Goal: Information Seeking & Learning: Learn about a topic

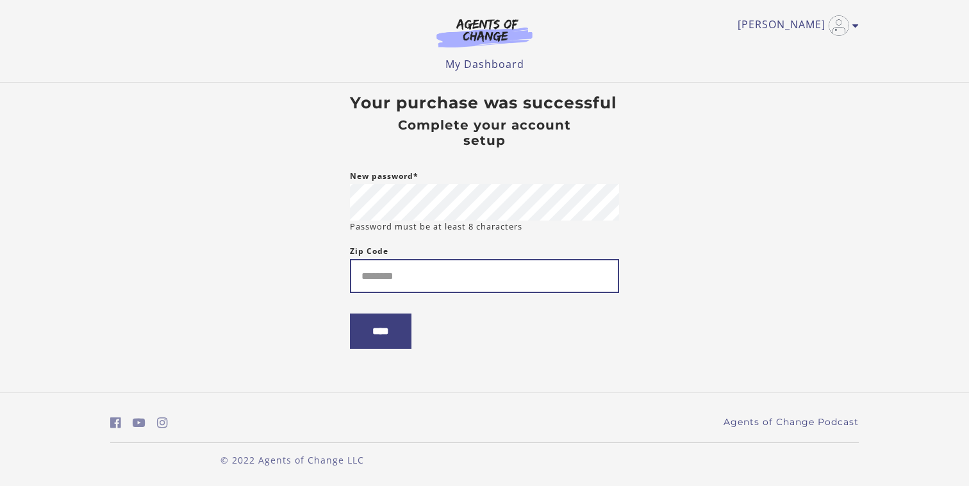
click at [494, 281] on input "Zip Code" at bounding box center [484, 276] width 269 height 34
type input "*****"
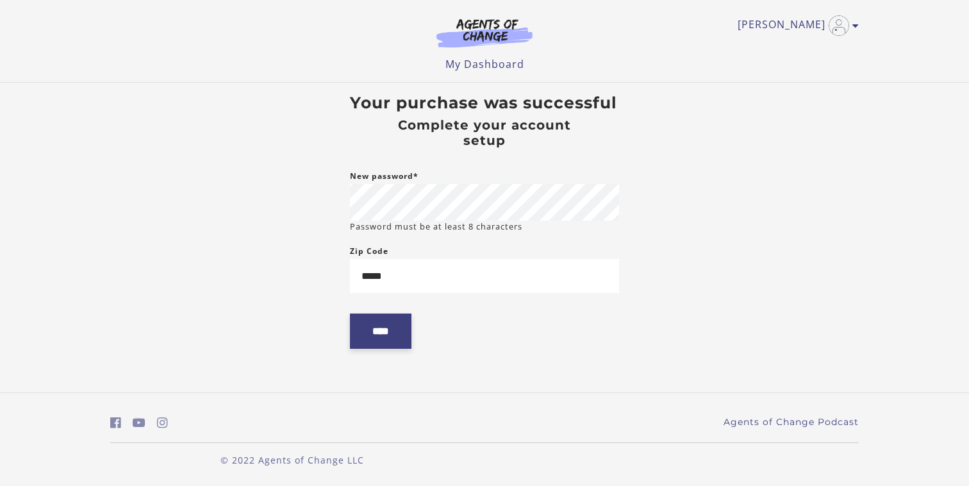
click at [381, 333] on input "****" at bounding box center [380, 330] width 61 height 35
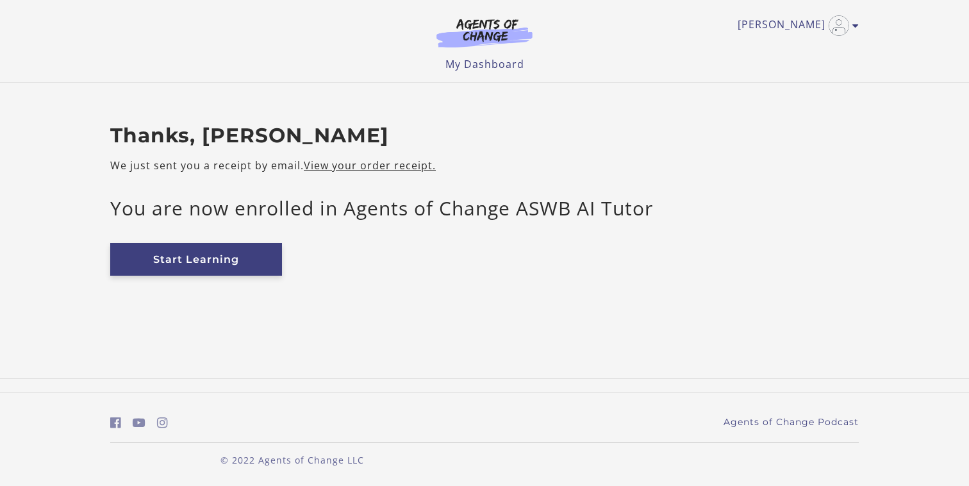
click at [201, 259] on link "Start Learning" at bounding box center [196, 259] width 172 height 33
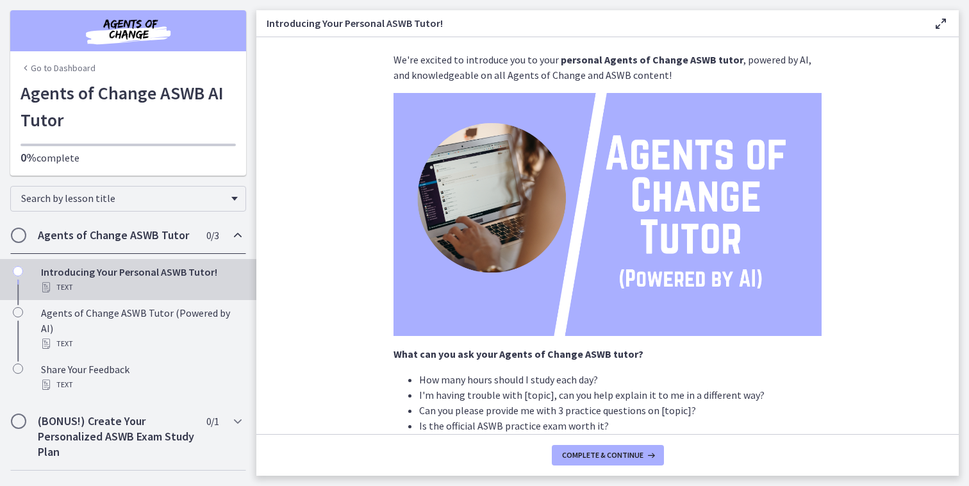
scroll to position [21, 0]
click at [577, 459] on span "Complete & continue" at bounding box center [602, 455] width 81 height 10
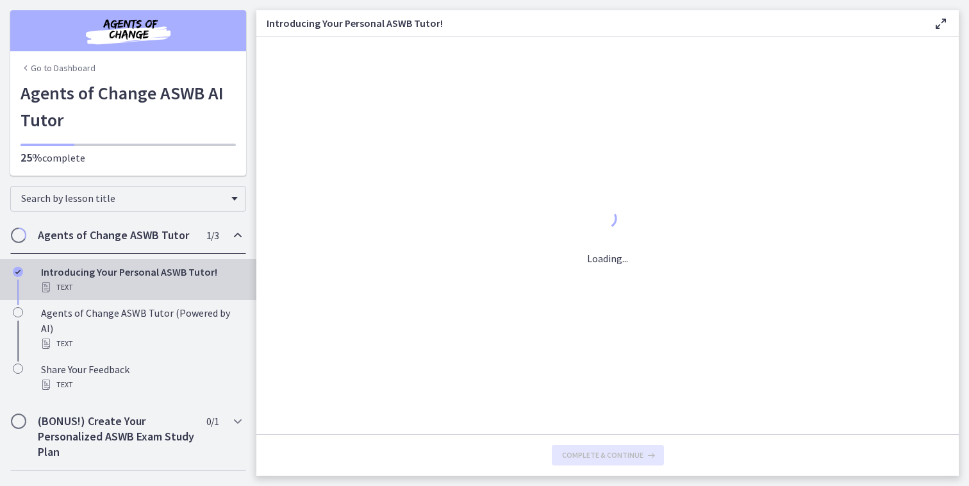
scroll to position [0, 0]
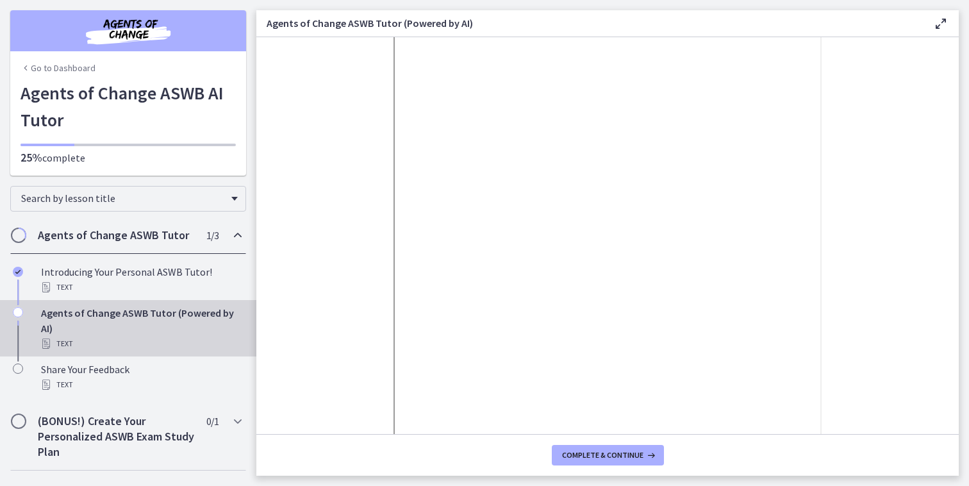
scroll to position [115, 0]
click at [600, 457] on span "Complete & continue" at bounding box center [602, 455] width 81 height 10
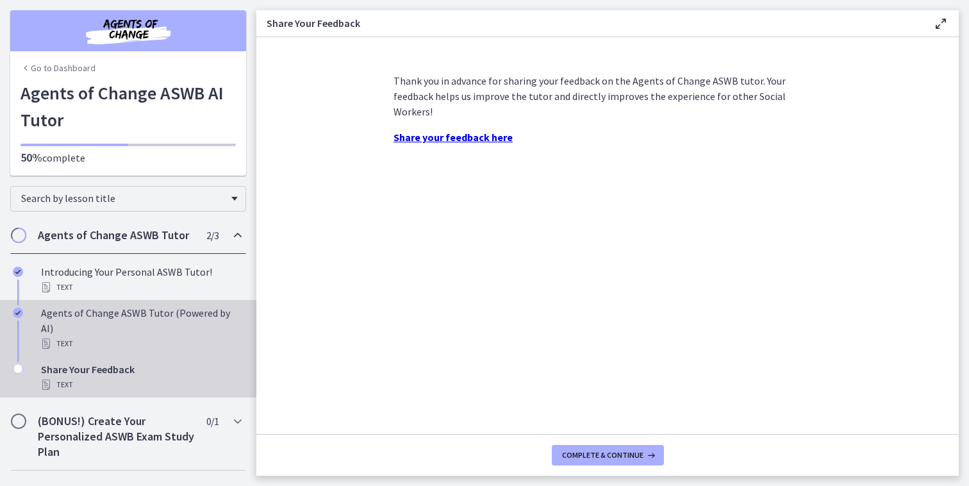
click at [79, 336] on div "Text" at bounding box center [141, 343] width 200 height 15
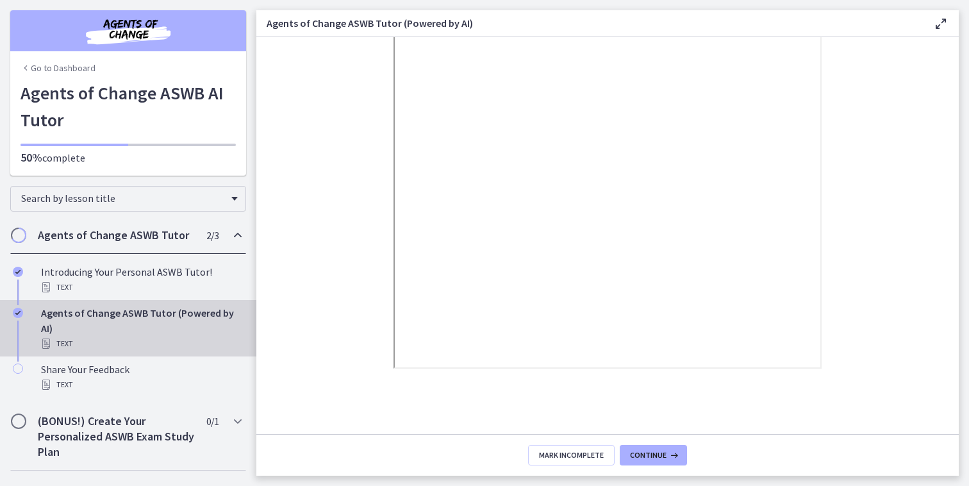
scroll to position [209, 0]
click at [659, 455] on span "Continue" at bounding box center [648, 455] width 37 height 10
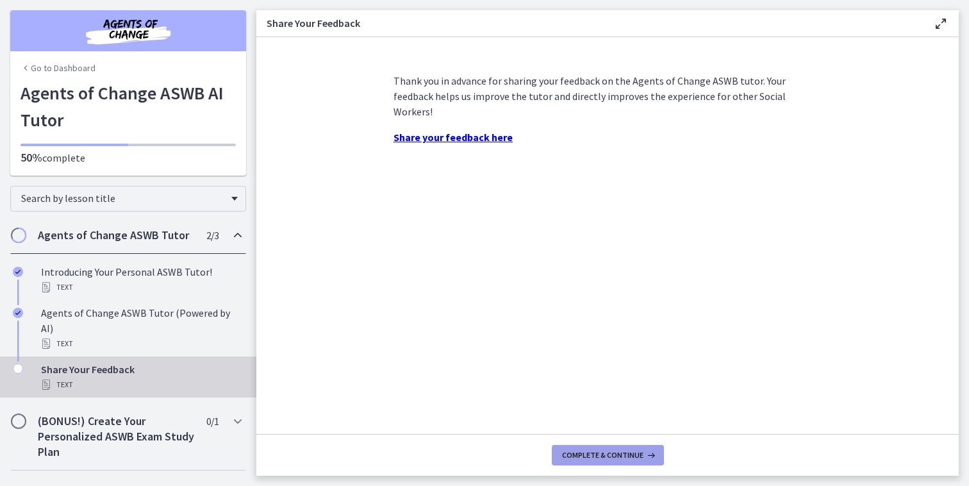
click at [609, 453] on span "Complete & continue" at bounding box center [602, 455] width 81 height 10
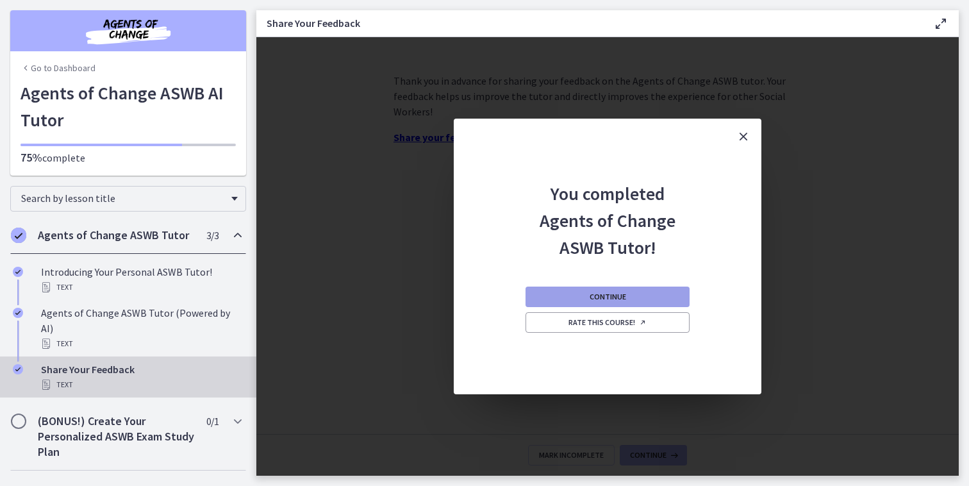
click at [596, 295] on span "Continue" at bounding box center [607, 296] width 37 height 10
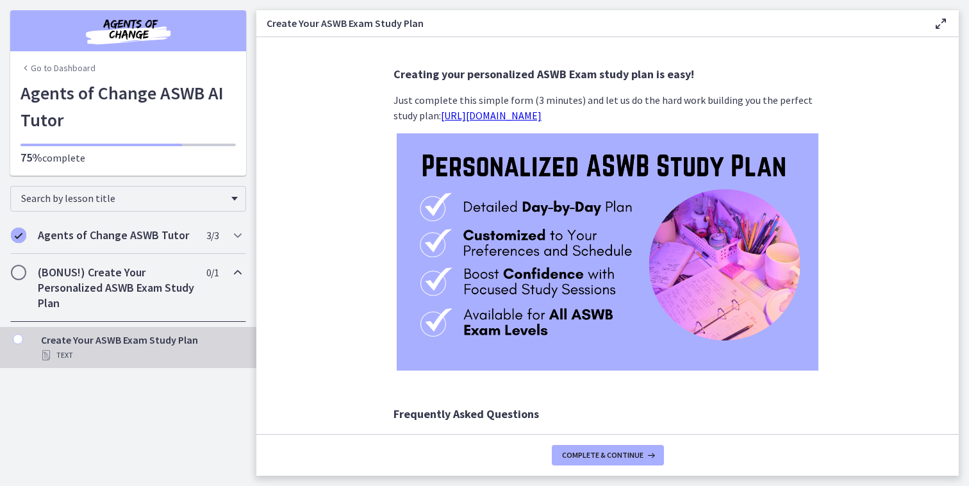
scroll to position [4, 0]
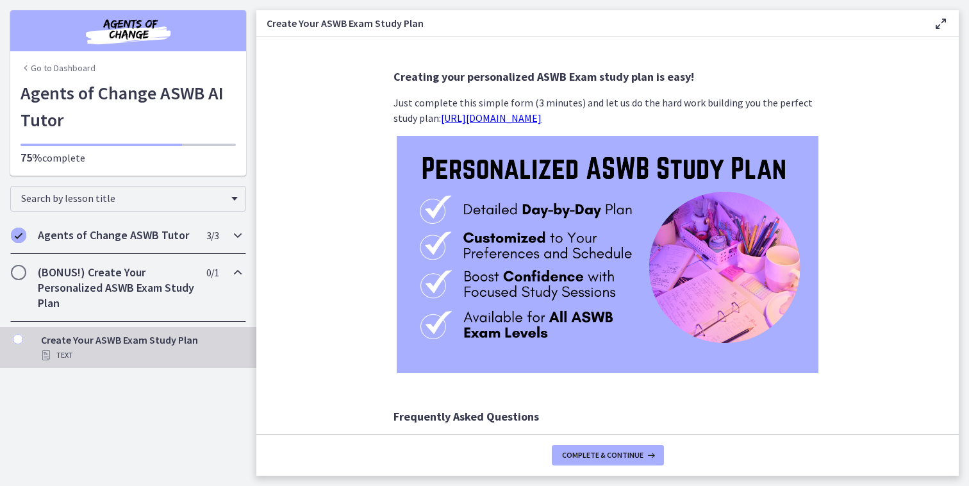
click at [67, 233] on h2 "Agents of Change ASWB Tutor" at bounding box center [116, 234] width 156 height 15
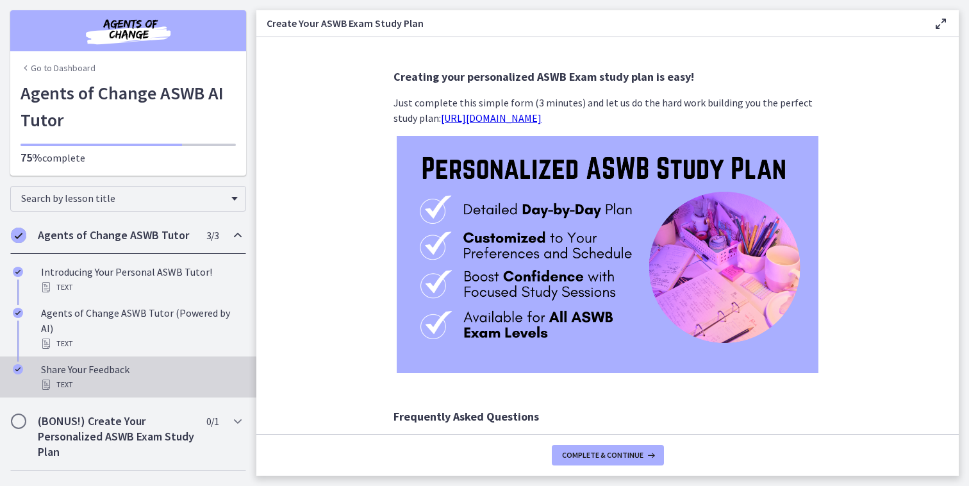
click at [67, 361] on div "Share Your Feedback Text" at bounding box center [141, 376] width 200 height 31
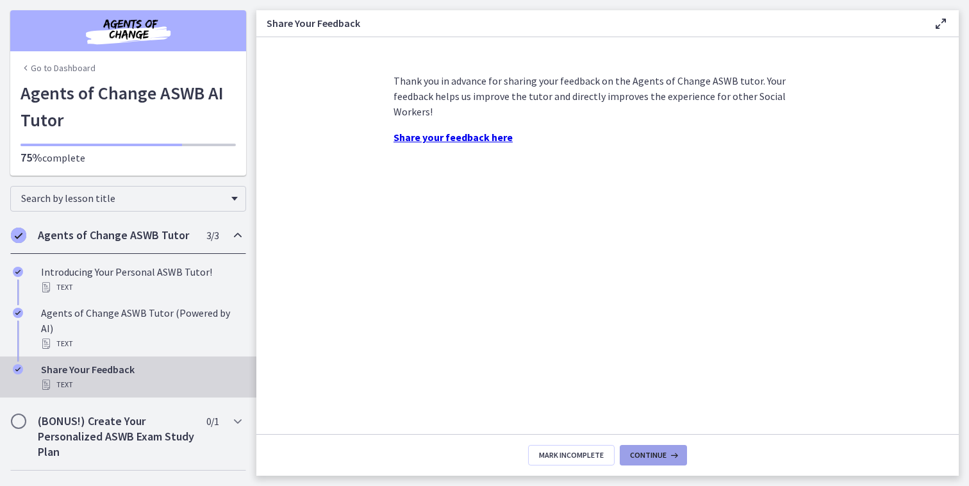
click at [641, 456] on span "Continue" at bounding box center [648, 455] width 37 height 10
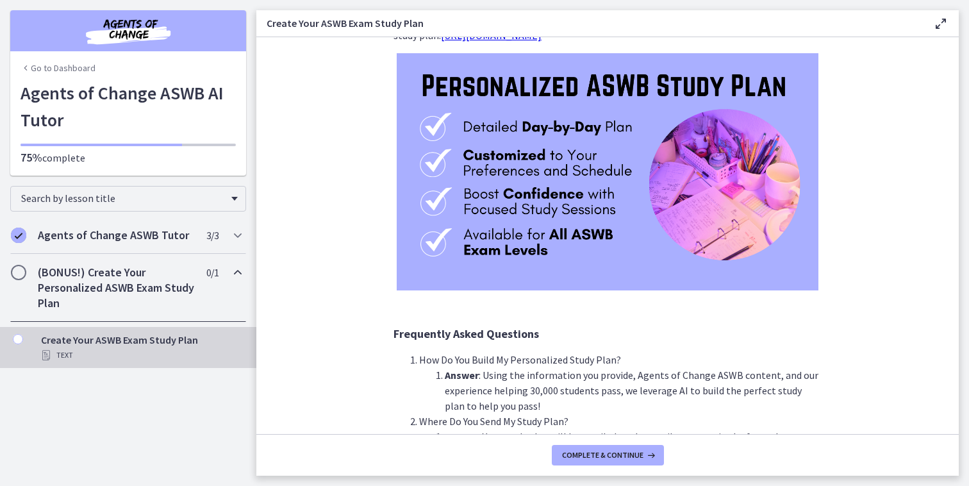
scroll to position [104, 0]
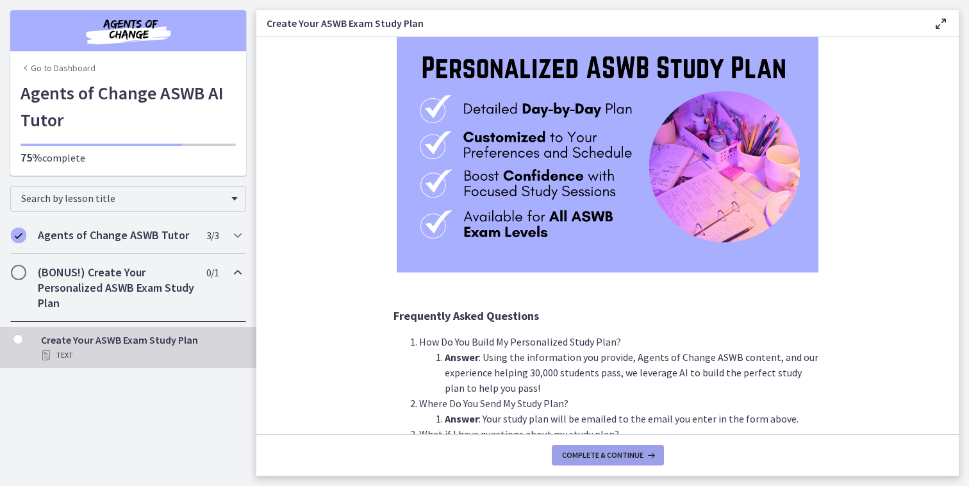
click at [580, 461] on button "Complete & continue" at bounding box center [608, 455] width 112 height 20
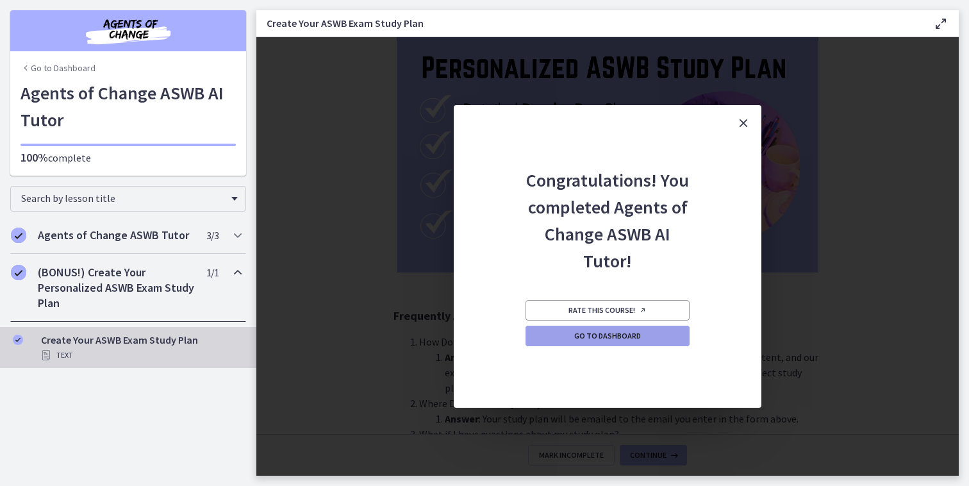
click at [644, 333] on link "Go to Dashboard" at bounding box center [607, 335] width 164 height 20
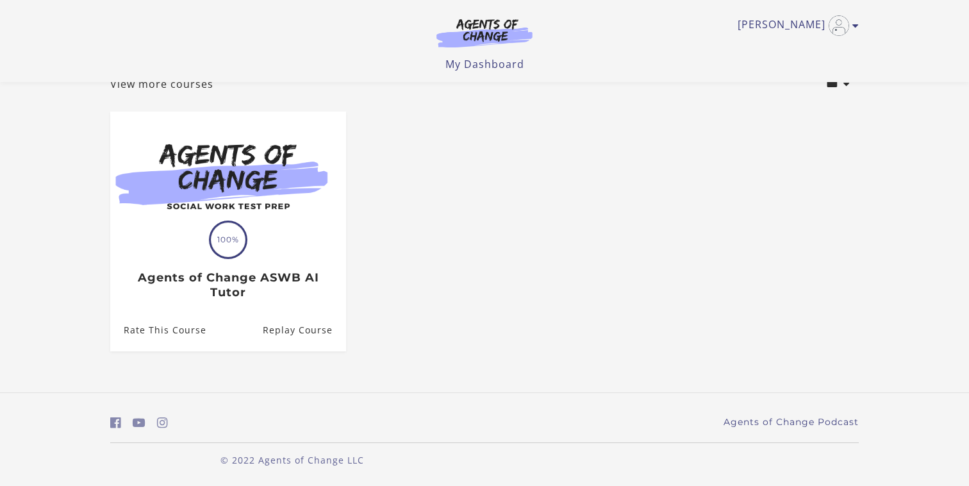
scroll to position [89, 0]
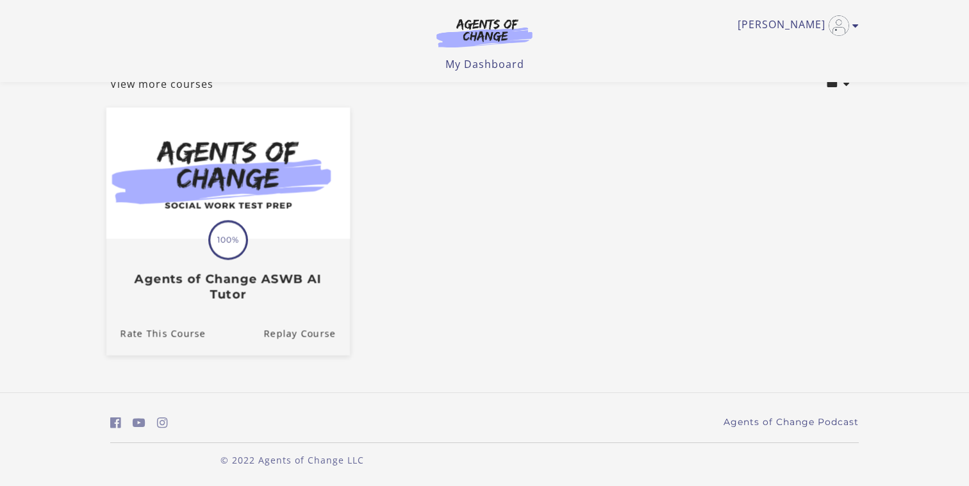
click at [222, 265] on div "Translation missing: en.liquid.partials.dashboard_course_card.progress_descript…" at bounding box center [227, 270] width 243 height 61
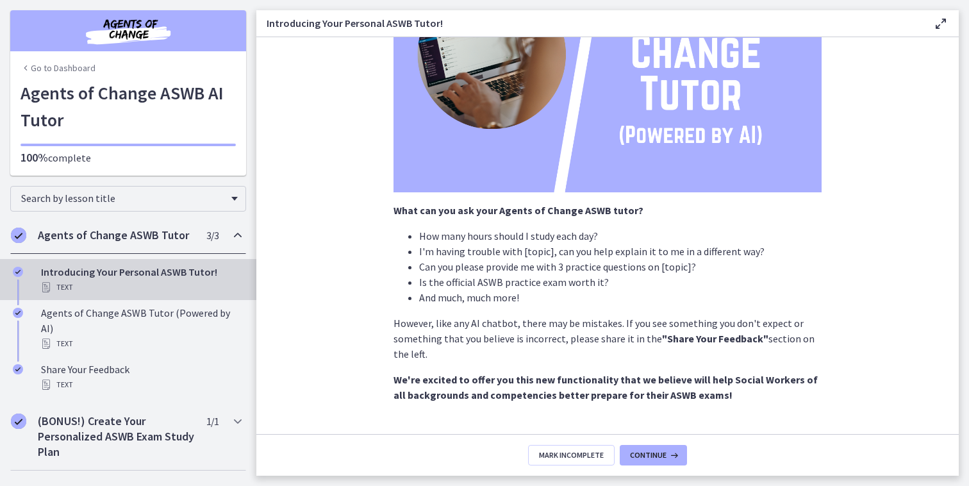
scroll to position [195, 0]
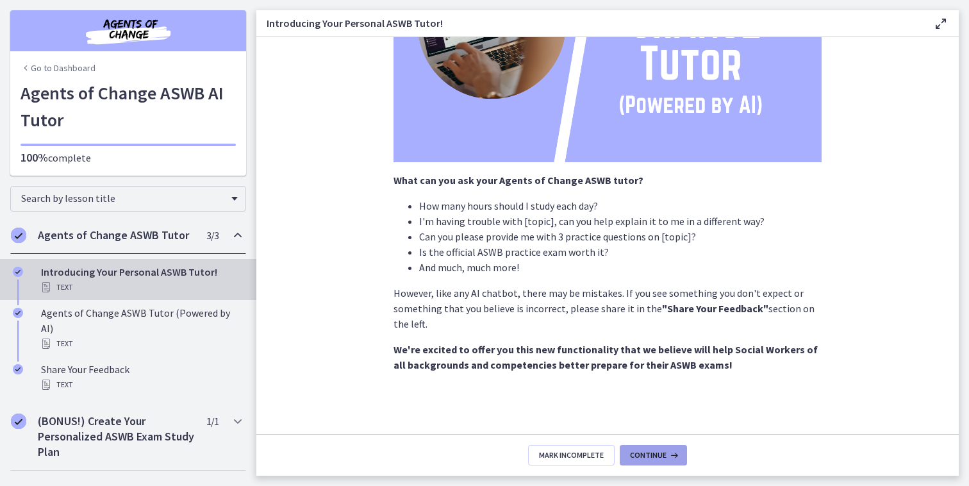
click at [656, 453] on span "Continue" at bounding box center [648, 455] width 37 height 10
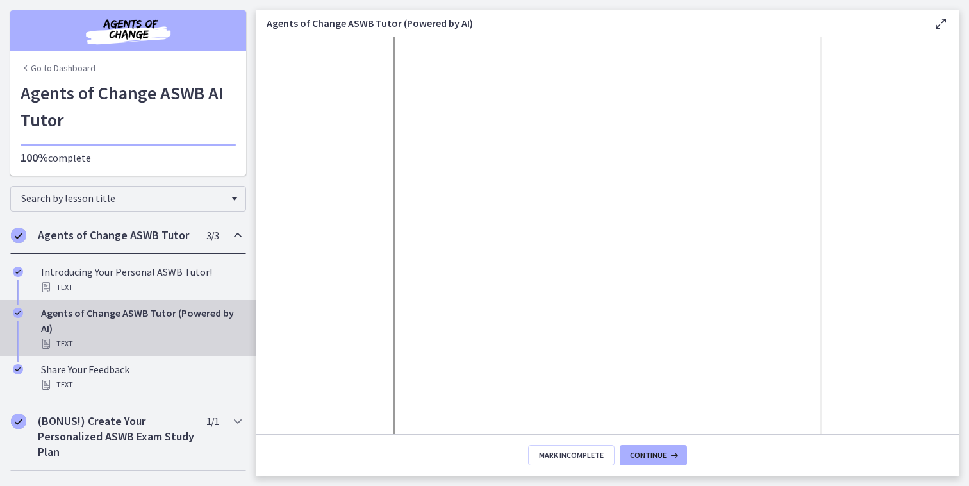
scroll to position [133, 0]
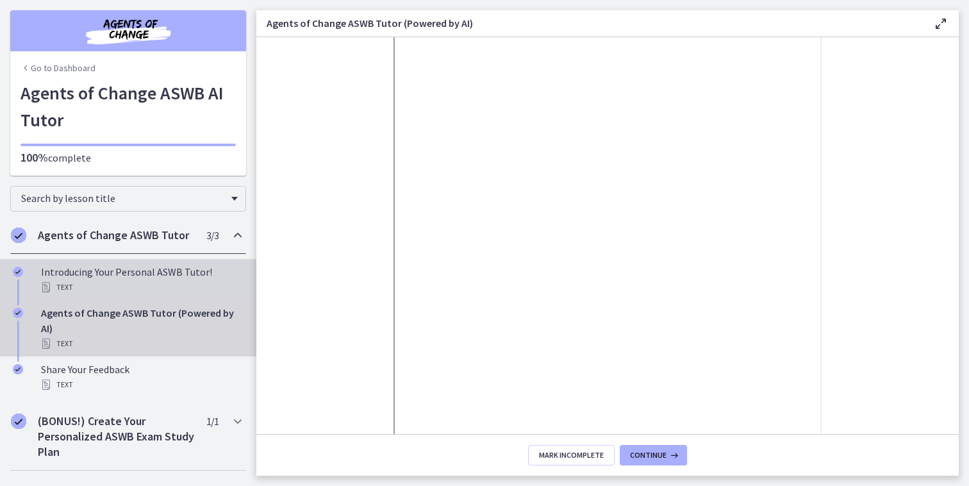
click at [83, 270] on div "Introducing Your Personal ASWB Tutor! Text" at bounding box center [141, 279] width 200 height 31
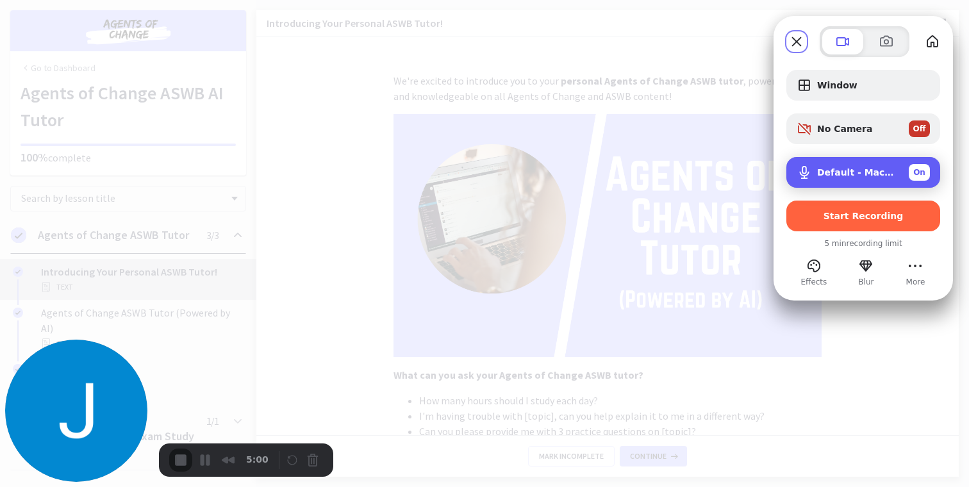
click at [917, 172] on span "On" at bounding box center [919, 173] width 12 height 12
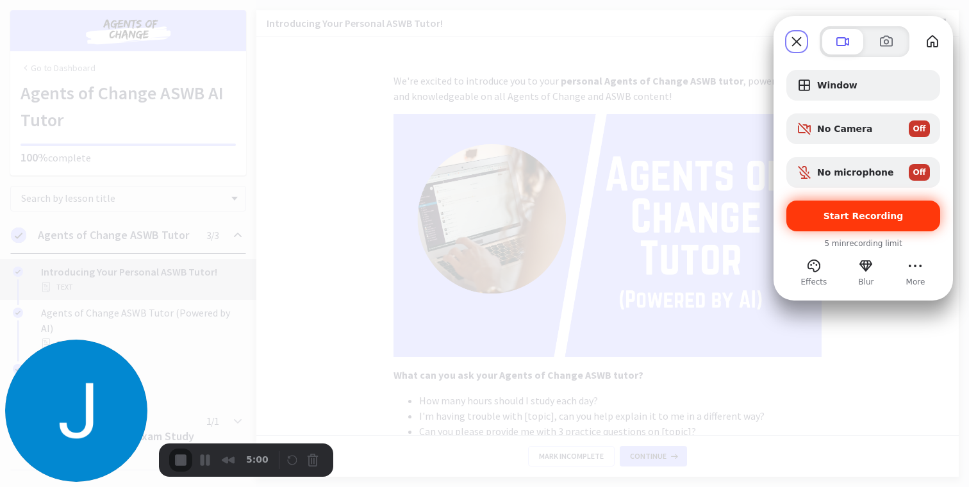
click at [863, 217] on span "Start Recording" at bounding box center [863, 216] width 80 height 10
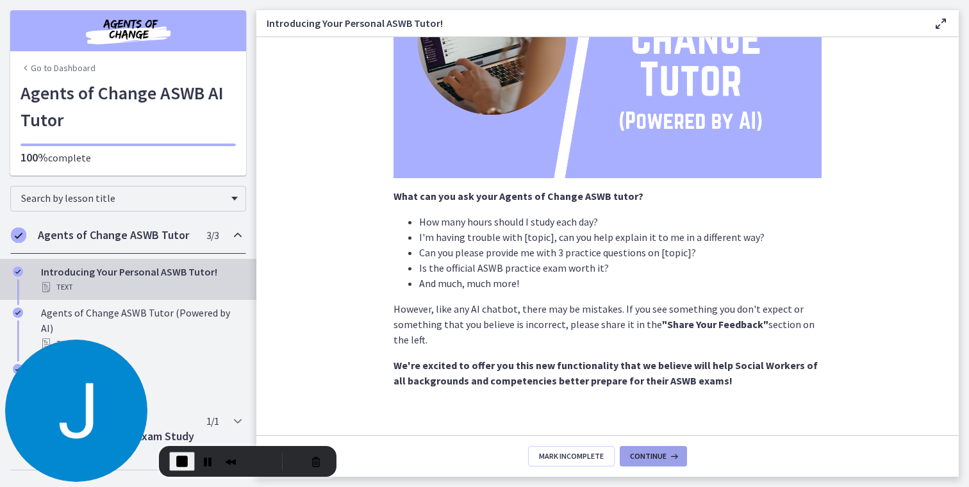
scroll to position [177, 0]
click at [648, 454] on span "Continue" at bounding box center [648, 456] width 37 height 10
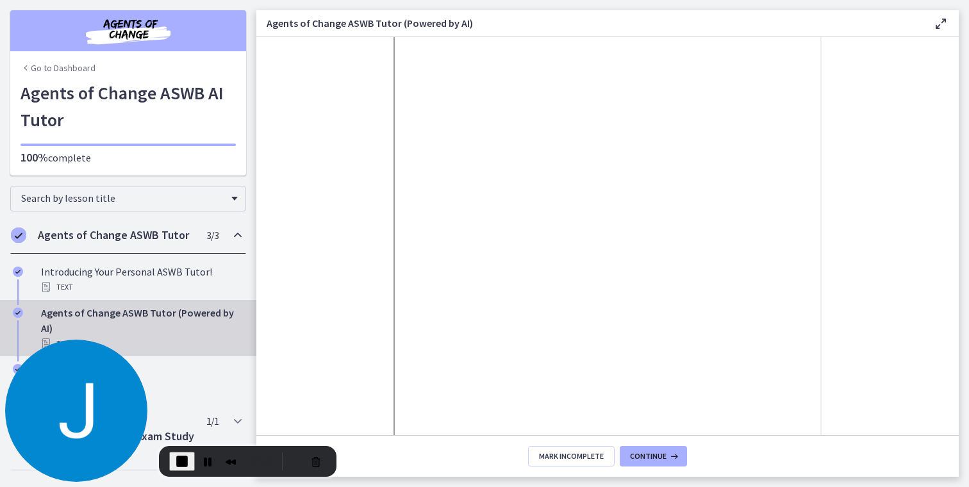
scroll to position [165, 0]
click at [657, 455] on span "Continue" at bounding box center [648, 456] width 37 height 10
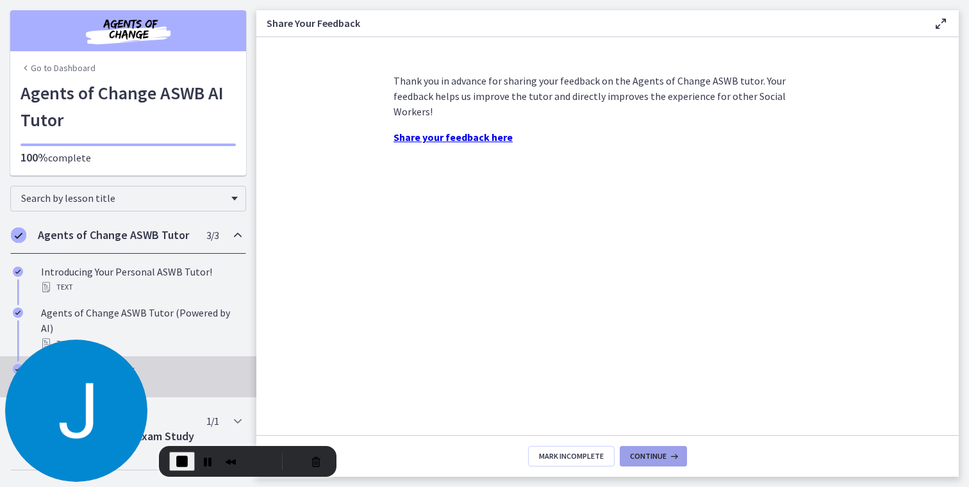
click at [635, 449] on button "Continue" at bounding box center [652, 456] width 67 height 20
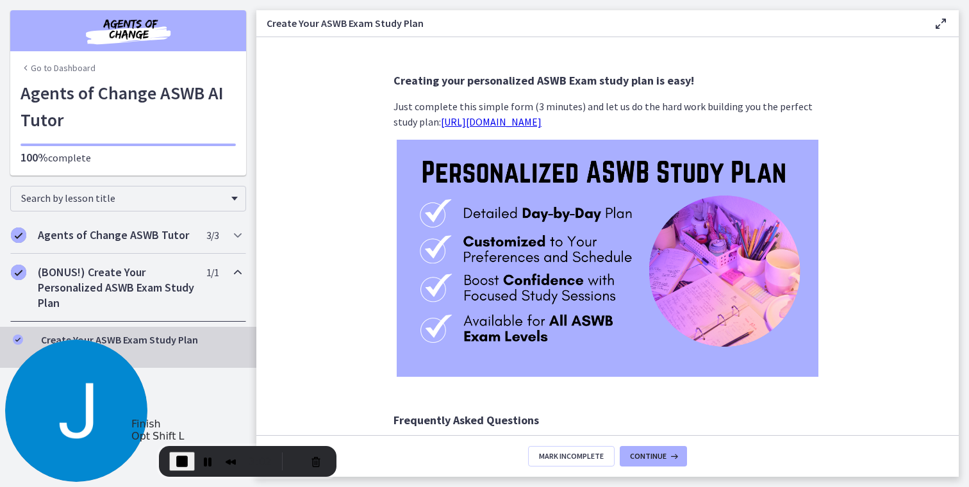
click at [177, 456] on span "End Recording" at bounding box center [181, 461] width 15 height 15
